Goal: Find specific page/section

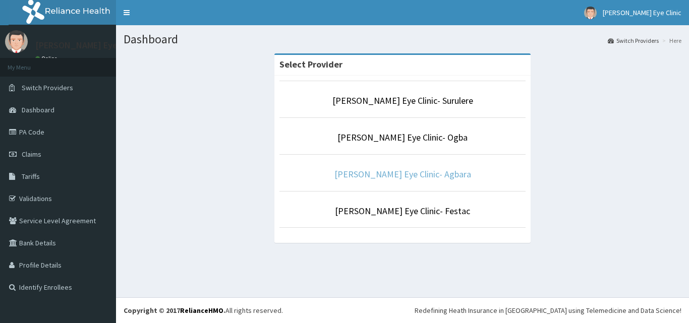
click at [374, 177] on link "[PERSON_NAME] Eye Clinic- Agbara" at bounding box center [402, 174] width 137 height 12
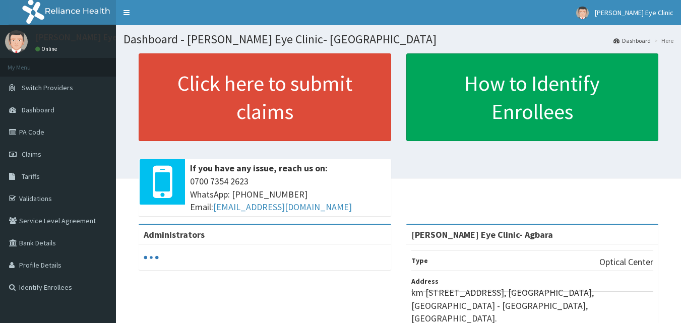
click at [27, 129] on link "PA Code" at bounding box center [58, 132] width 116 height 22
